Goal: Task Accomplishment & Management: Use online tool/utility

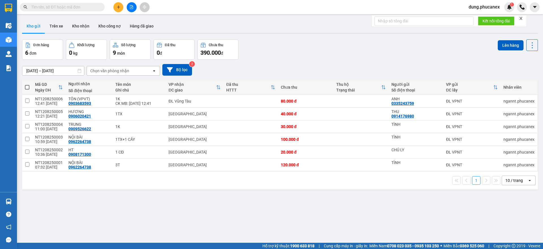
click at [74, 6] on input "text" at bounding box center [64, 7] width 67 height 6
paste input "Q10608250067"
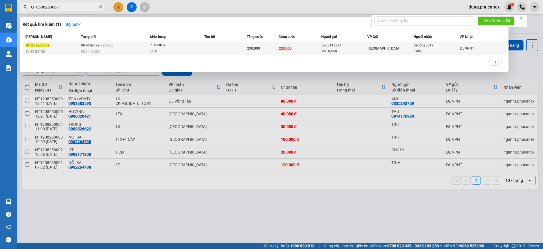
type input "Q10608250067"
click at [246, 51] on td at bounding box center [225, 48] width 42 height 13
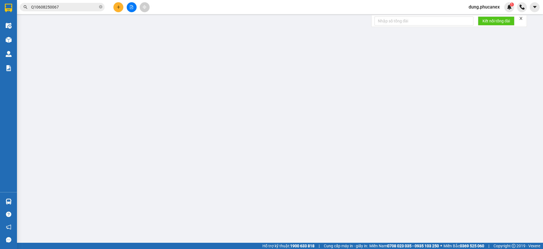
type input "0903113877"
type input "PHƯỢNG"
type input "0905520517"
type input "TRÚC"
type input "230.000"
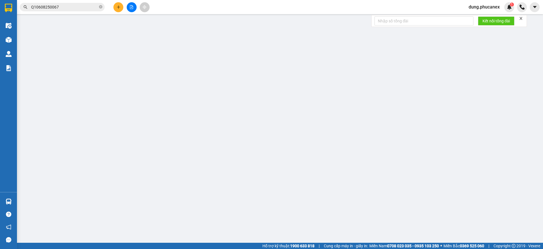
type input "230.000"
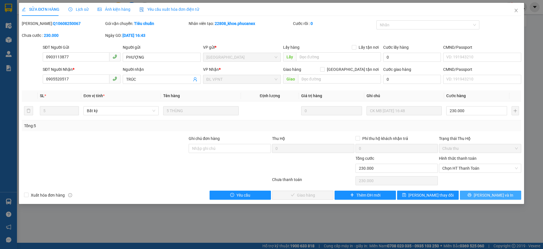
click at [476, 191] on button "[PERSON_NAME] và In" at bounding box center [490, 194] width 61 height 9
